Goal: Answer question/provide support: Share knowledge or assist other users

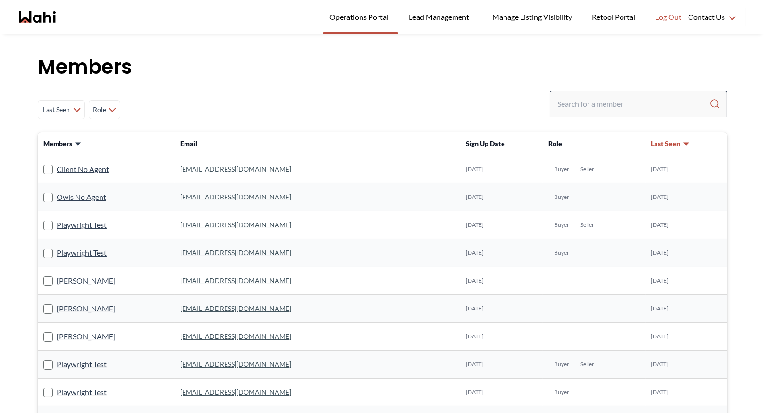
click at [570, 95] on input "Search input" at bounding box center [634, 103] width 152 height 17
type input "[PERSON_NAME]"
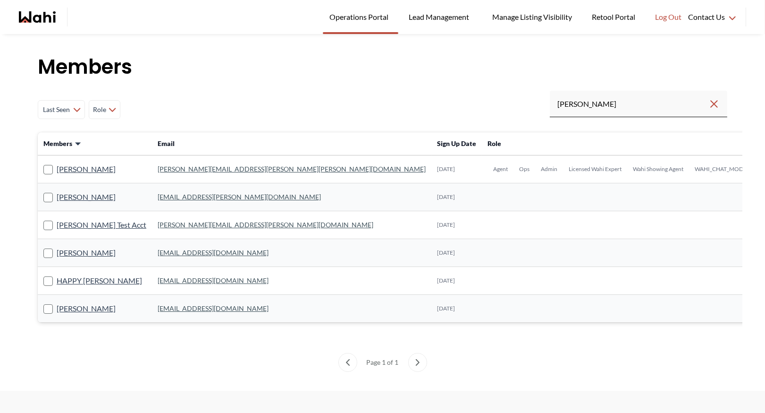
click at [159, 168] on link "[PERSON_NAME][EMAIL_ADDRESS][PERSON_NAME][PERSON_NAME][DOMAIN_NAME]" at bounding box center [292, 169] width 268 height 8
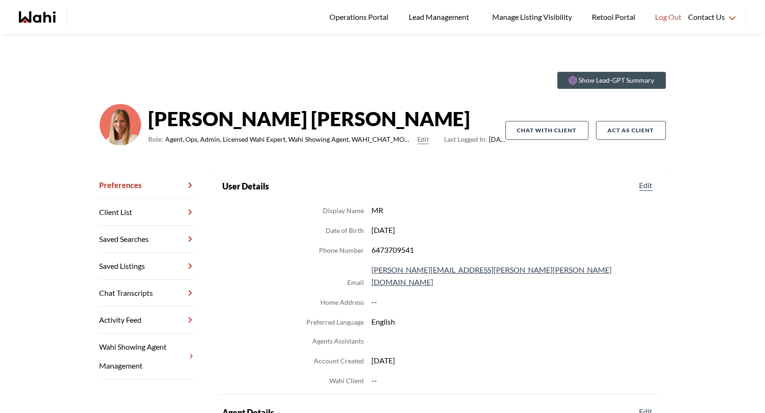
click at [150, 293] on link "Chat Transcripts" at bounding box center [148, 293] width 96 height 27
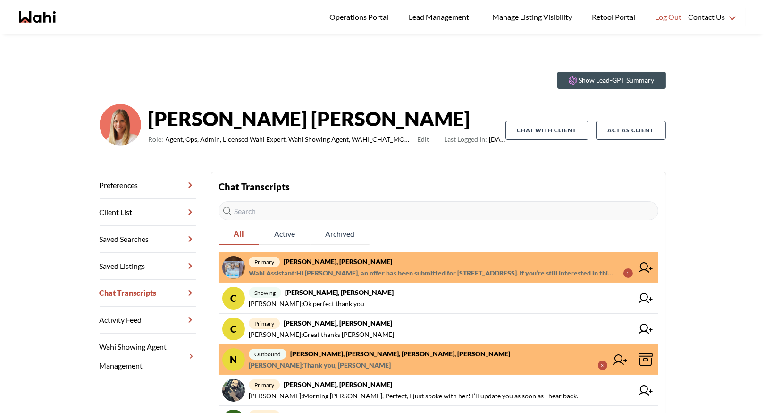
click at [335, 265] on span "primary [PERSON_NAME], [PERSON_NAME]" at bounding box center [441, 261] width 384 height 11
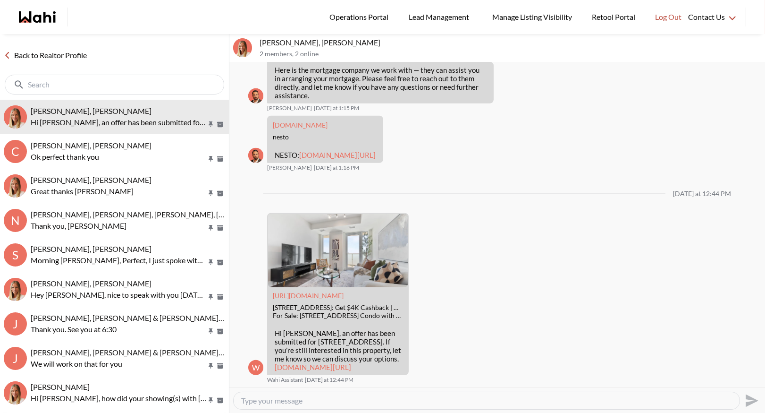
scroll to position [1748, 0]
click at [344, 10] on link "Operations Portal" at bounding box center [361, 17] width 76 height 34
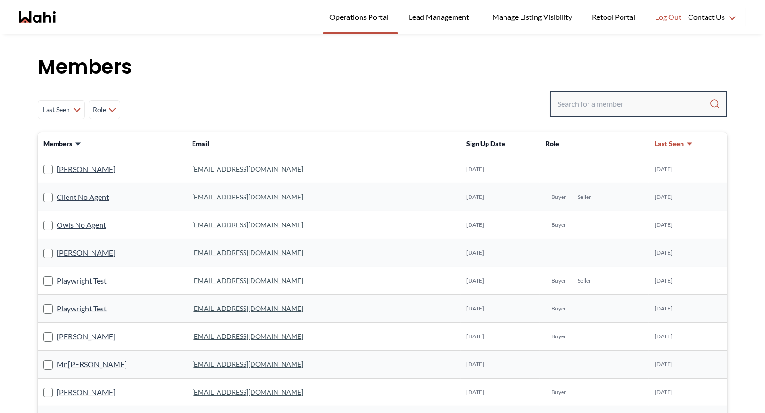
click at [598, 103] on input "Search input" at bounding box center [634, 103] width 152 height 17
type input "faraz"
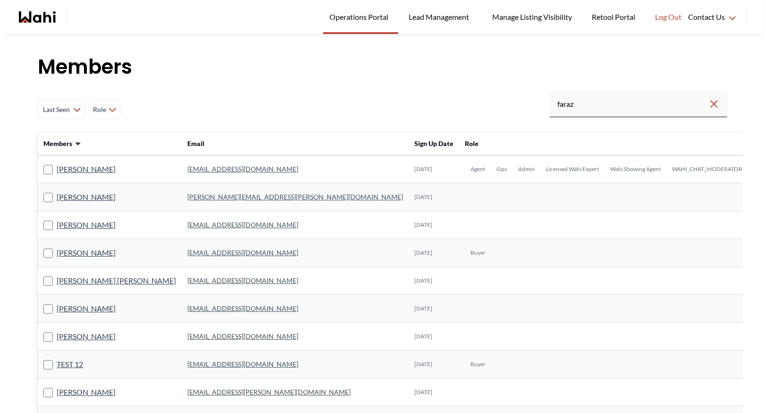
click at [197, 168] on link "[EMAIL_ADDRESS][DOMAIN_NAME]" at bounding box center [242, 169] width 111 height 8
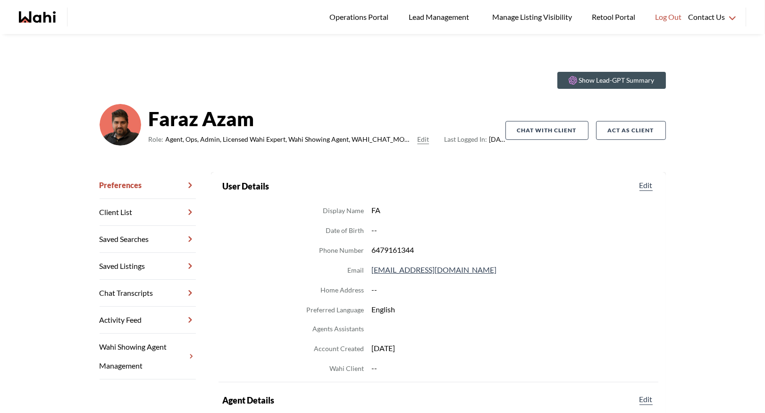
click at [147, 296] on link "Chat Transcripts" at bounding box center [148, 293] width 96 height 27
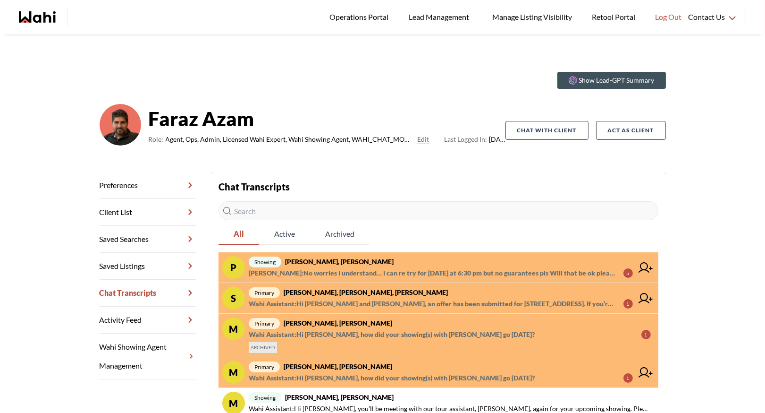
click at [94, 53] on div "Show Lead-GPT Summary [PERSON_NAME] Role: Agent, Ops, Admin, Licensed Wahi Expe…" at bounding box center [382, 351] width 765 height 635
